Goal: Transaction & Acquisition: Obtain resource

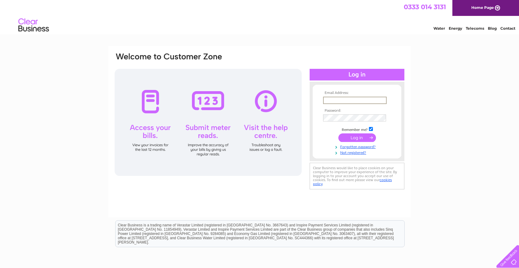
type input "practicemanager@teethinline.co.uk"
click at [357, 137] on input "submit" at bounding box center [357, 137] width 38 height 9
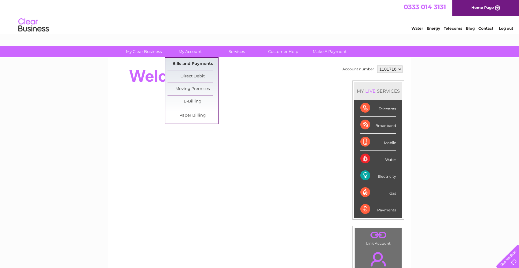
click at [182, 63] on link "Bills and Payments" at bounding box center [192, 64] width 50 height 12
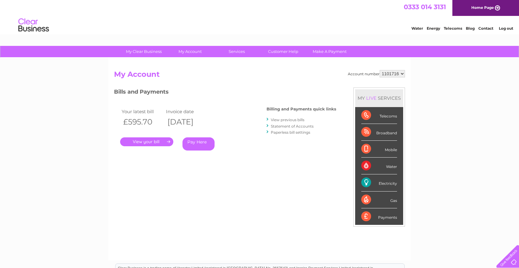
click at [287, 120] on link "View previous bills" at bounding box center [288, 119] width 34 height 5
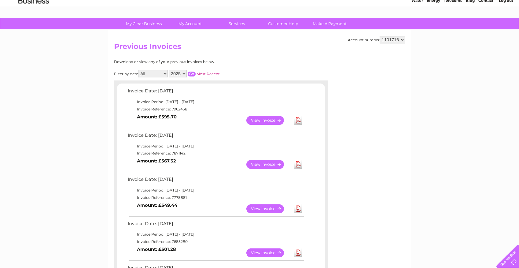
scroll to position [47, 0]
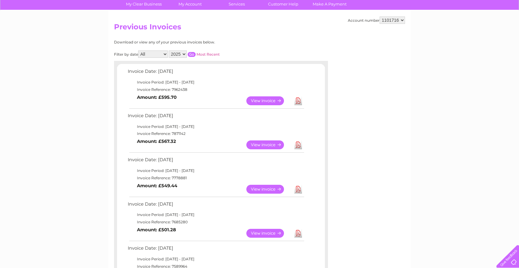
click at [299, 140] on link "Download" at bounding box center [298, 144] width 8 height 9
click at [298, 98] on link "Download" at bounding box center [298, 100] width 8 height 9
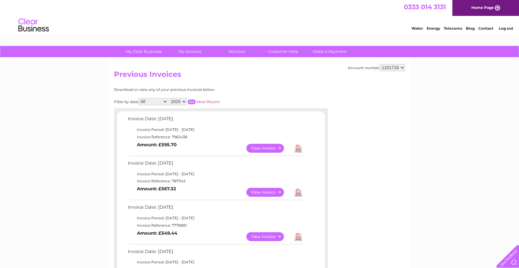
scroll to position [0, 0]
click at [508, 30] on link "Log out" at bounding box center [506, 28] width 14 height 5
